Goal: Information Seeking & Learning: Learn about a topic

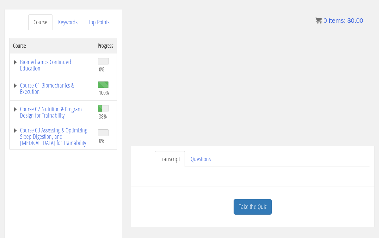
scroll to position [76, 0]
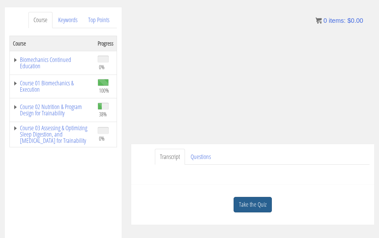
click at [244, 210] on link "Take the Quiz" at bounding box center [253, 204] width 38 height 15
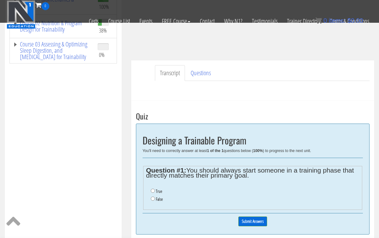
scroll to position [141, 0]
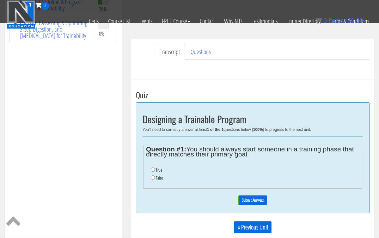
click at [152, 176] on input "False" at bounding box center [153, 178] width 4 height 4
radio input "true"
click at [245, 200] on input "Submit Answers" at bounding box center [252, 200] width 29 height 10
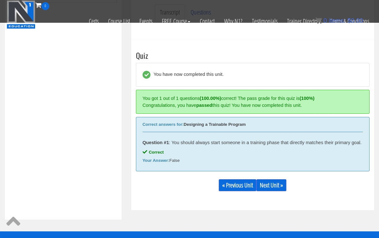
scroll to position [211, 0]
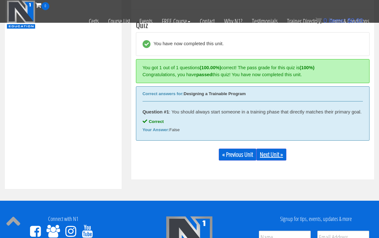
click at [272, 161] on link "Next Unit »" at bounding box center [272, 155] width 30 height 12
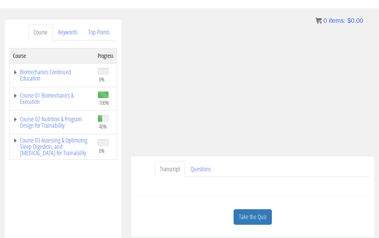
scroll to position [76, 0]
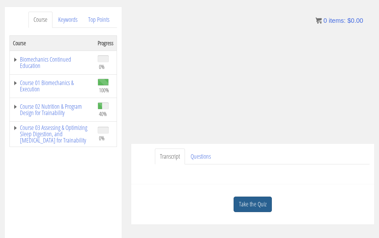
click at [256, 200] on link "Take the Quiz" at bounding box center [253, 204] width 38 height 15
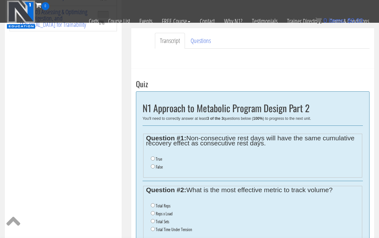
scroll to position [150, 0]
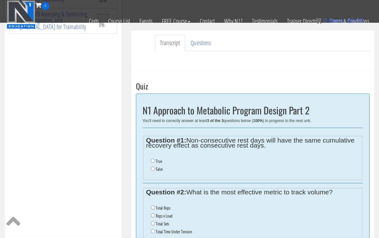
click at [153, 167] on input "False" at bounding box center [153, 169] width 4 height 4
radio input "true"
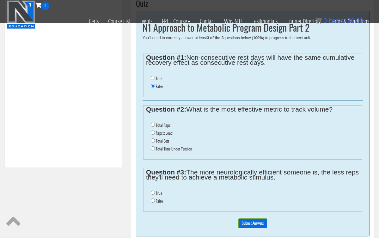
scroll to position [233, 0]
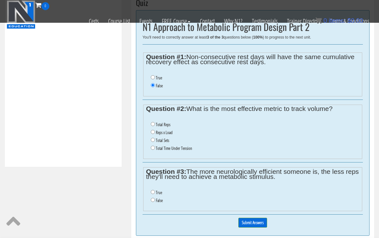
click at [152, 138] on input "Total Sets" at bounding box center [153, 140] width 4 height 4
radio input "true"
click at [153, 190] on input "True" at bounding box center [153, 192] width 4 height 4
radio input "true"
click at [243, 218] on input "Submit Answers" at bounding box center [252, 223] width 29 height 10
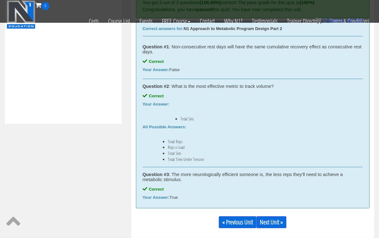
scroll to position [278, 0]
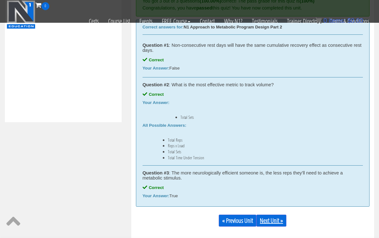
click at [276, 220] on link "Next Unit »" at bounding box center [272, 221] width 30 height 12
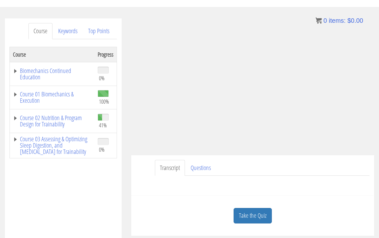
scroll to position [74, 0]
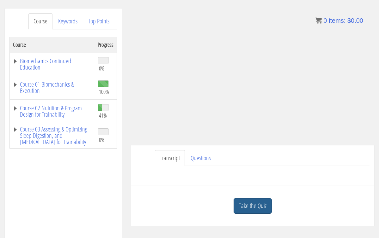
click at [258, 202] on link "Take the Quiz" at bounding box center [253, 205] width 38 height 15
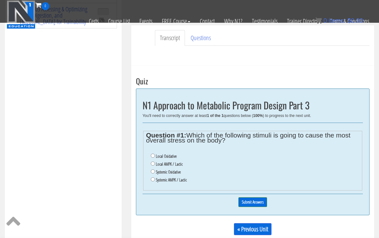
scroll to position [154, 0]
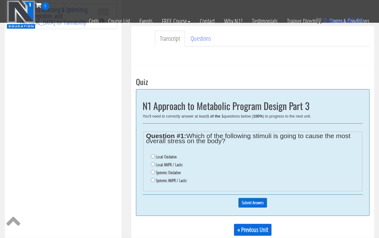
click at [153, 169] on li "Systemic Oxidative" at bounding box center [255, 173] width 209 height 8
click at [153, 170] on input "Systemic Oxidative" at bounding box center [153, 172] width 4 height 4
radio input "true"
click at [252, 198] on input "Submit Answers" at bounding box center [252, 203] width 29 height 10
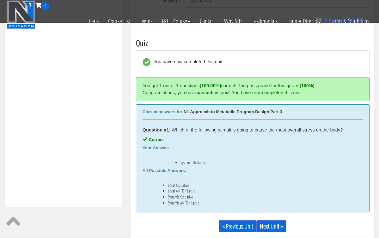
scroll to position [211, 0]
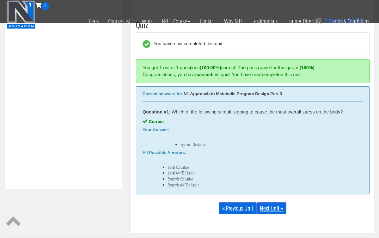
click at [274, 210] on link "Next Unit »" at bounding box center [272, 208] width 30 height 12
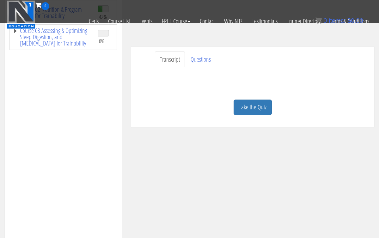
scroll to position [117, 0]
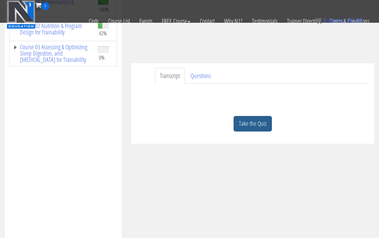
click at [252, 124] on link "Take the Quiz" at bounding box center [253, 123] width 38 height 15
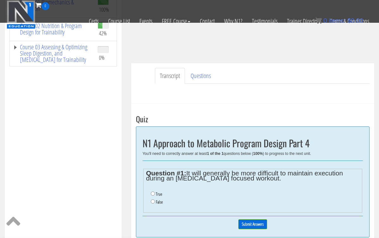
click at [153, 193] on input "True" at bounding box center [153, 194] width 4 height 4
radio input "true"
click at [261, 223] on input "Submit Answers" at bounding box center [252, 225] width 29 height 10
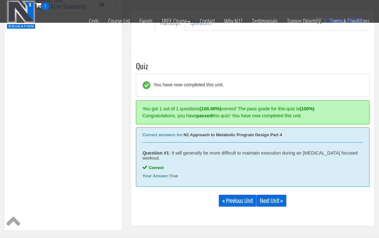
scroll to position [211, 0]
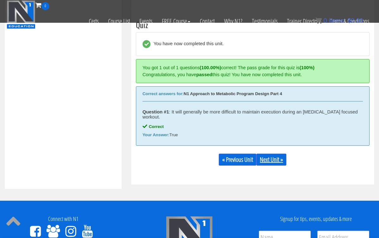
click at [279, 159] on link "Next Unit »" at bounding box center [272, 160] width 30 height 12
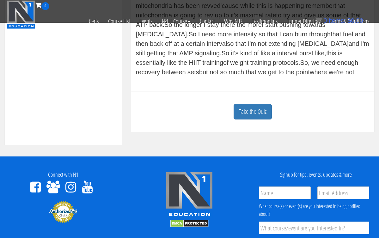
scroll to position [121, 0]
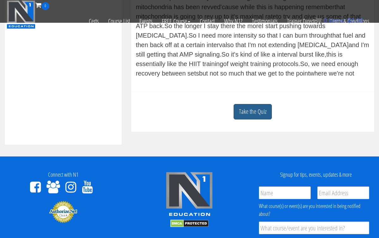
click at [250, 110] on link "Take the Quiz" at bounding box center [253, 111] width 38 height 15
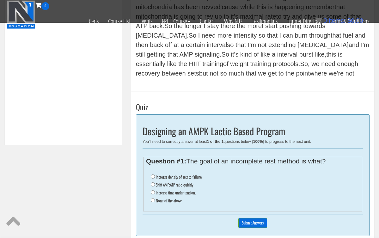
click at [153, 183] on input "Shift AMP:ATP ratio quickly" at bounding box center [153, 185] width 4 height 4
radio input "true"
click at [259, 218] on input "Submit Answers" at bounding box center [252, 223] width 29 height 10
click at [0, 0] on img at bounding box center [0, 0] width 0 height 0
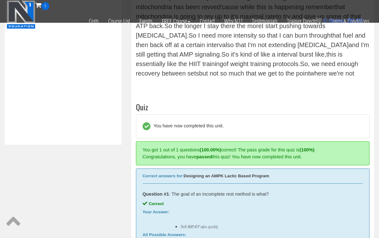
scroll to position [337, 0]
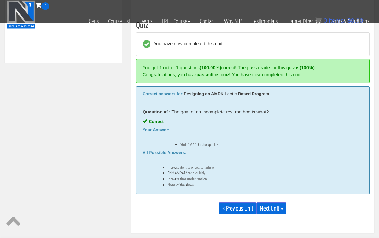
click at [269, 209] on link "Next Unit »" at bounding box center [272, 208] width 30 height 12
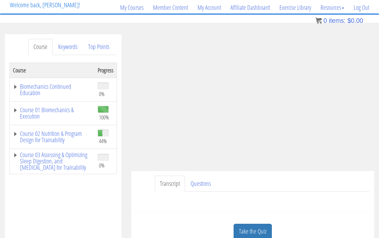
scroll to position [114, 0]
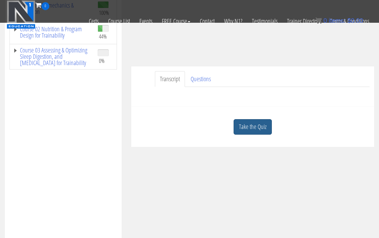
click at [260, 126] on link "Take the Quiz" at bounding box center [253, 126] width 38 height 15
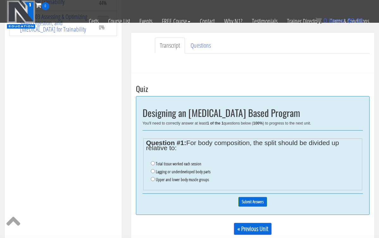
scroll to position [155, 0]
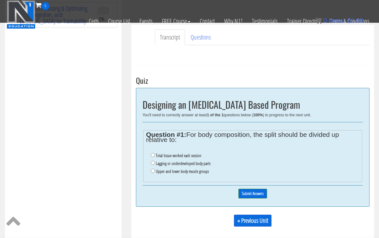
click at [152, 154] on input "Total tissue worked each session" at bounding box center [153, 155] width 4 height 4
radio input "true"
click at [260, 189] on input "Submit Answers" at bounding box center [252, 194] width 29 height 10
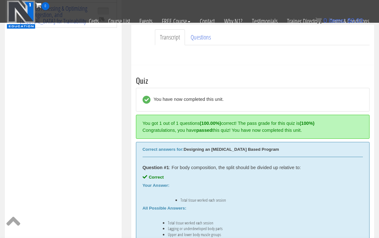
scroll to position [211, 0]
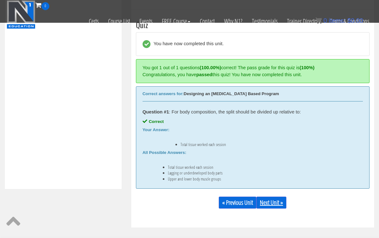
click at [279, 201] on link "Next Unit »" at bounding box center [272, 203] width 30 height 12
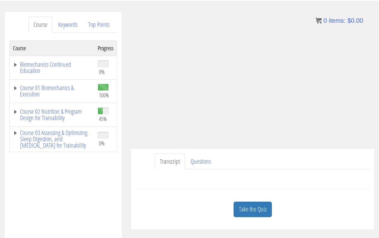
scroll to position [86, 0]
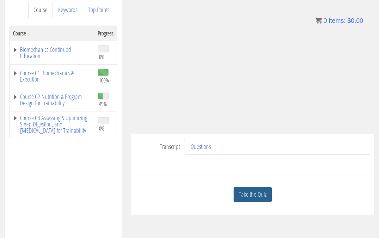
click at [246, 191] on link "Take the Quiz" at bounding box center [253, 194] width 38 height 15
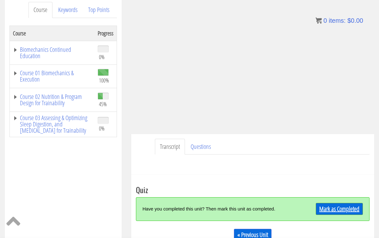
click at [317, 204] on link "Mark as Completed" at bounding box center [339, 209] width 47 height 12
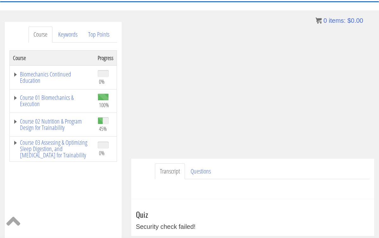
scroll to position [47, 0]
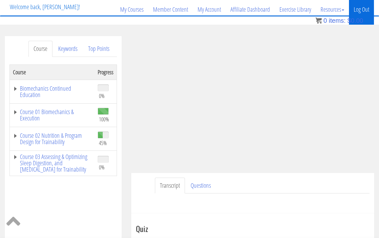
click at [362, 9] on link "Log Out" at bounding box center [361, 9] width 25 height 30
